Goal: Check status: Check status

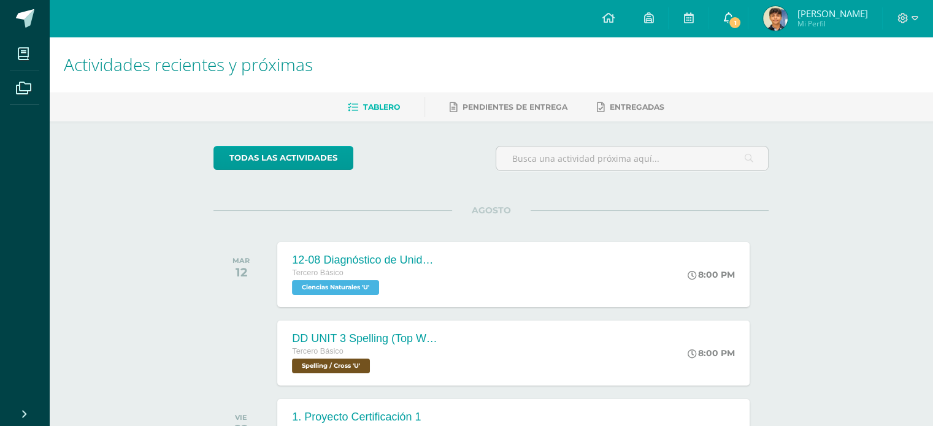
click at [748, 10] on link "1" at bounding box center [727, 18] width 39 height 37
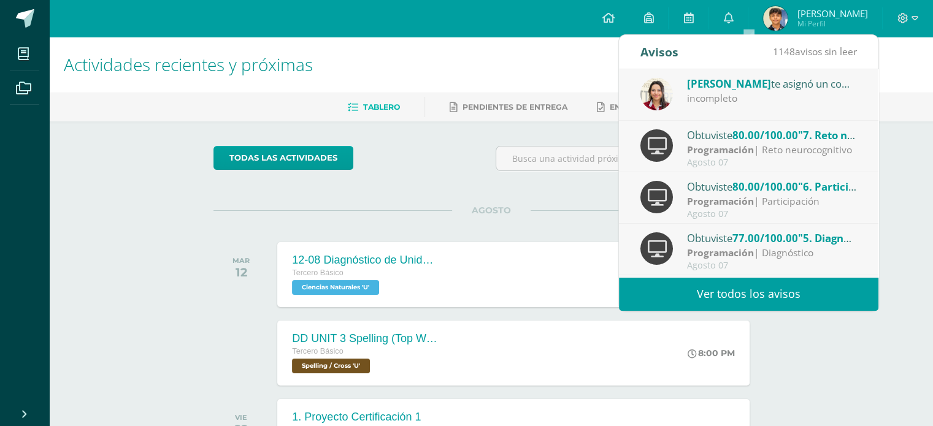
click at [464, 169] on div "todas las Actividades" at bounding box center [491, 163] width 565 height 35
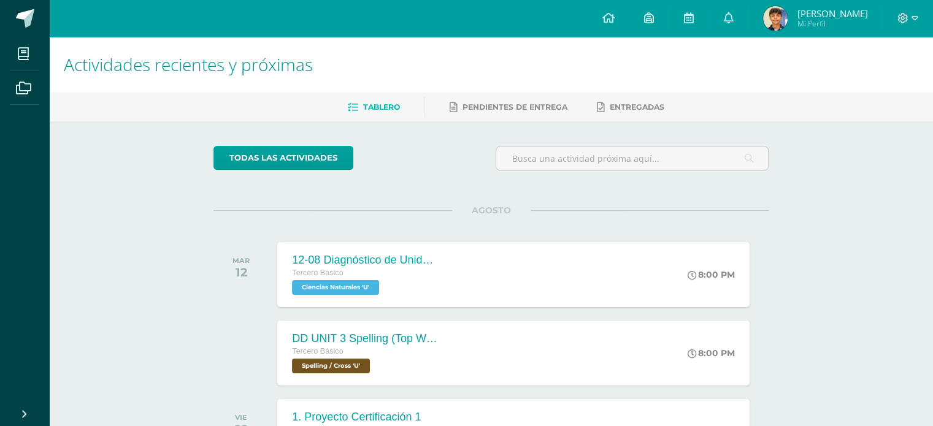
click at [831, 15] on span "[PERSON_NAME]" at bounding box center [832, 13] width 71 height 12
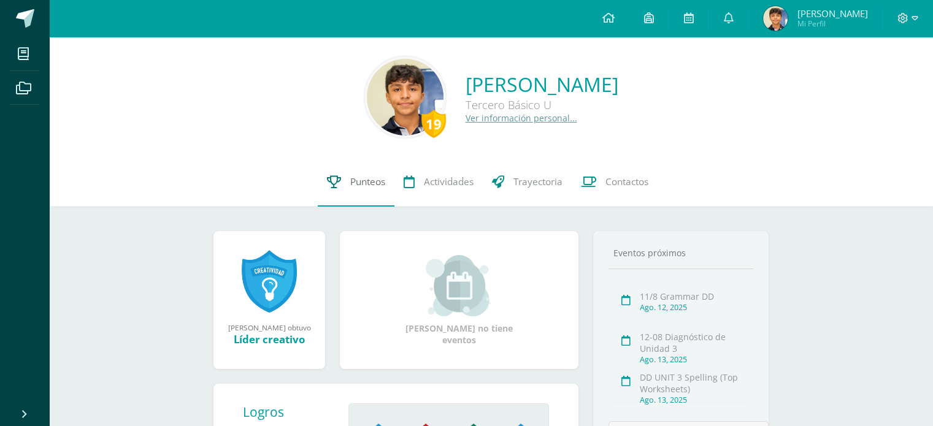
click at [343, 196] on link "Punteos" at bounding box center [356, 182] width 77 height 49
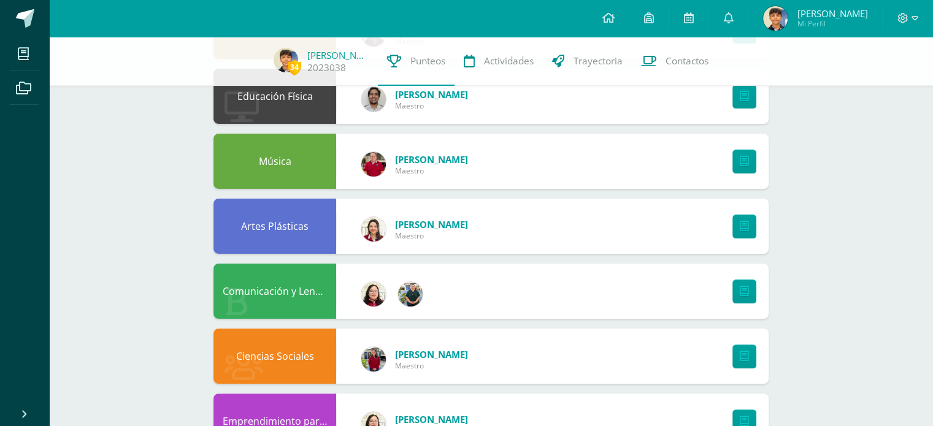
scroll to position [245, 0]
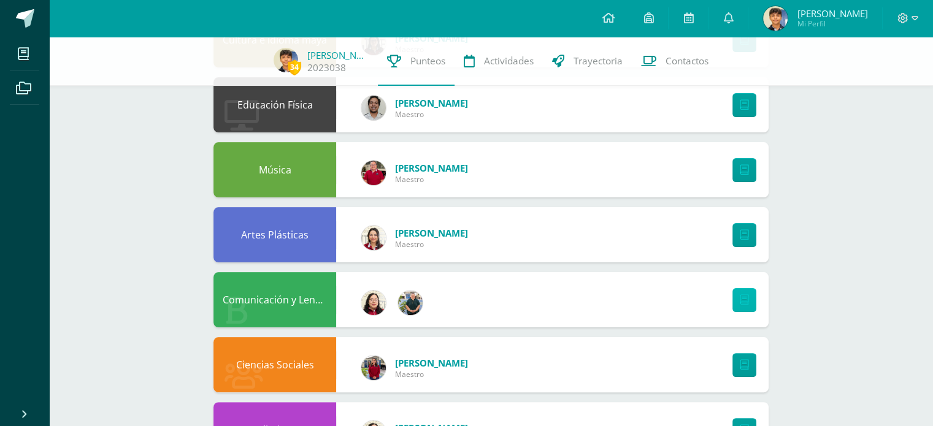
click at [743, 305] on icon at bounding box center [744, 300] width 9 height 10
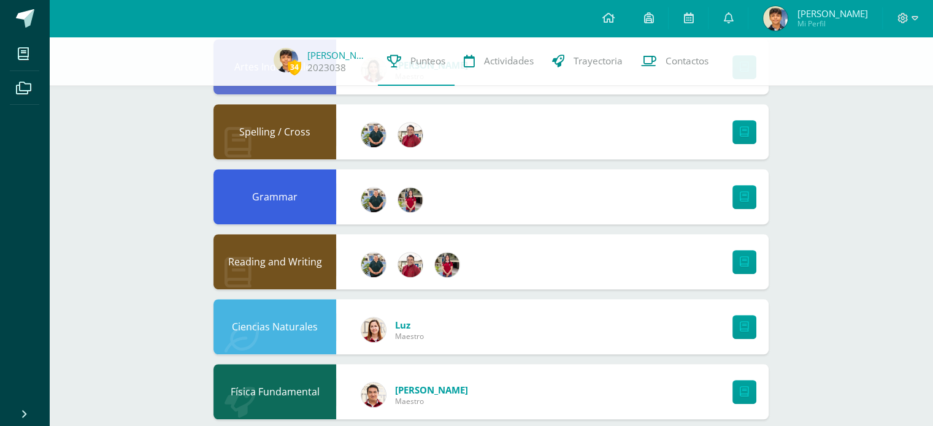
scroll to position [675, 0]
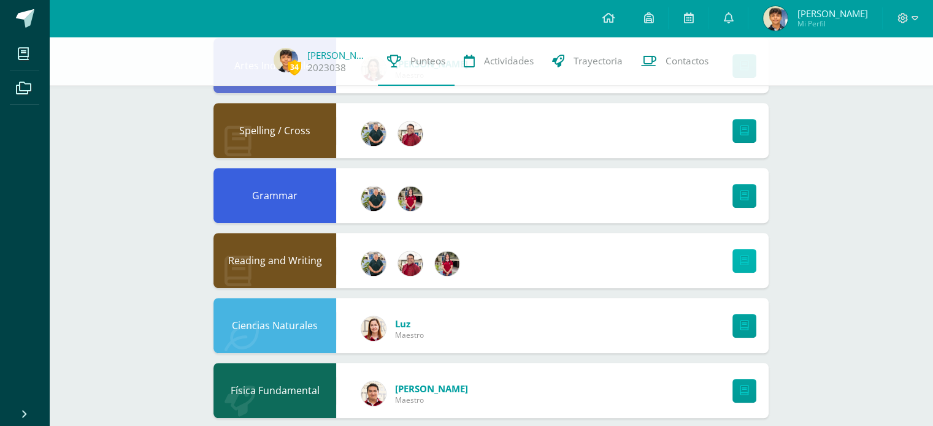
click at [748, 267] on link at bounding box center [744, 261] width 24 height 24
